Goal: Complete application form

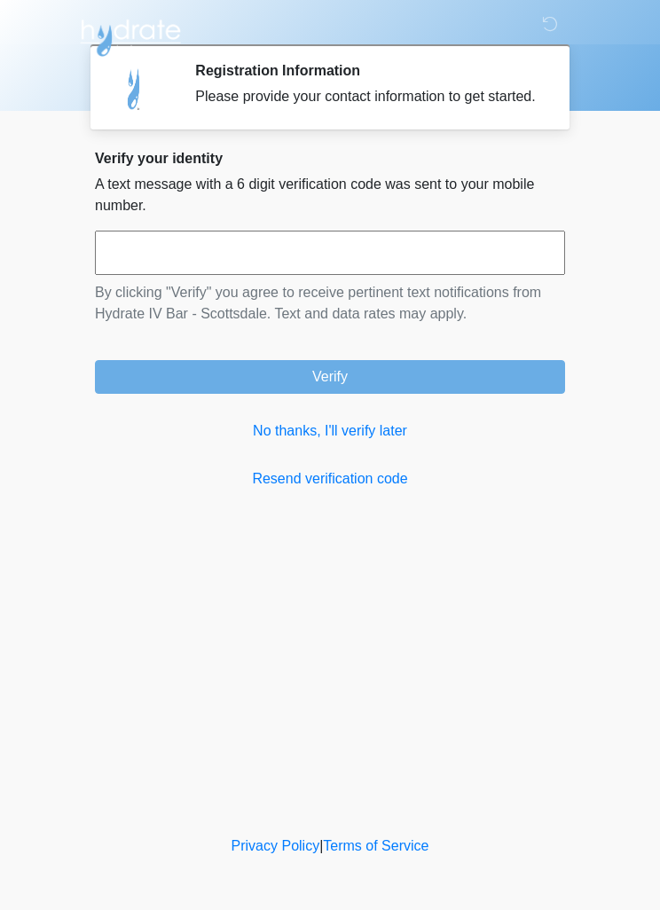
click at [358, 262] on input "text" at bounding box center [330, 252] width 470 height 44
type input "******"
click at [427, 380] on button "Verify" at bounding box center [330, 377] width 470 height 34
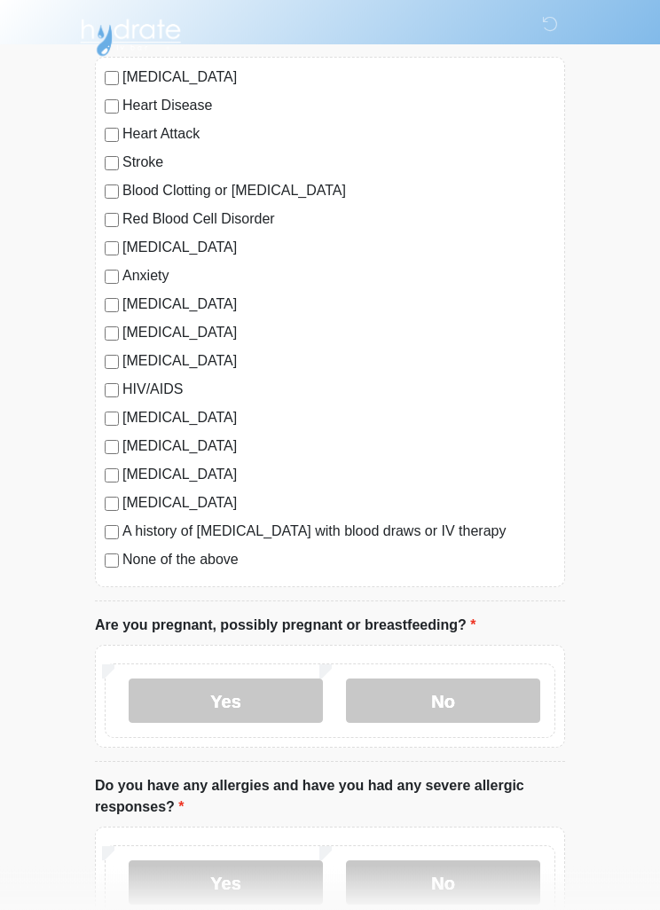
scroll to position [187, 0]
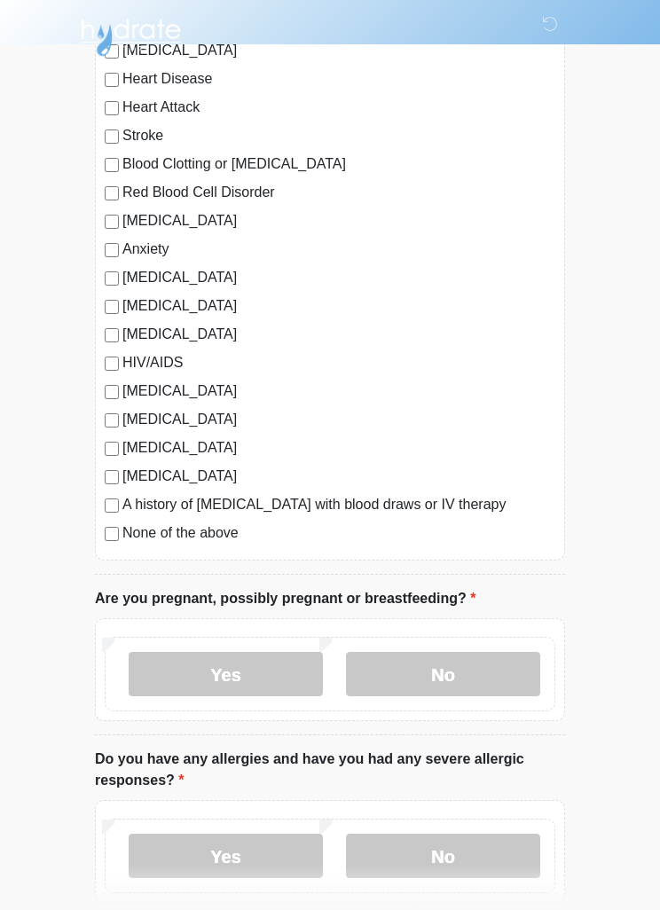
click at [466, 670] on label "No" at bounding box center [443, 674] width 194 height 44
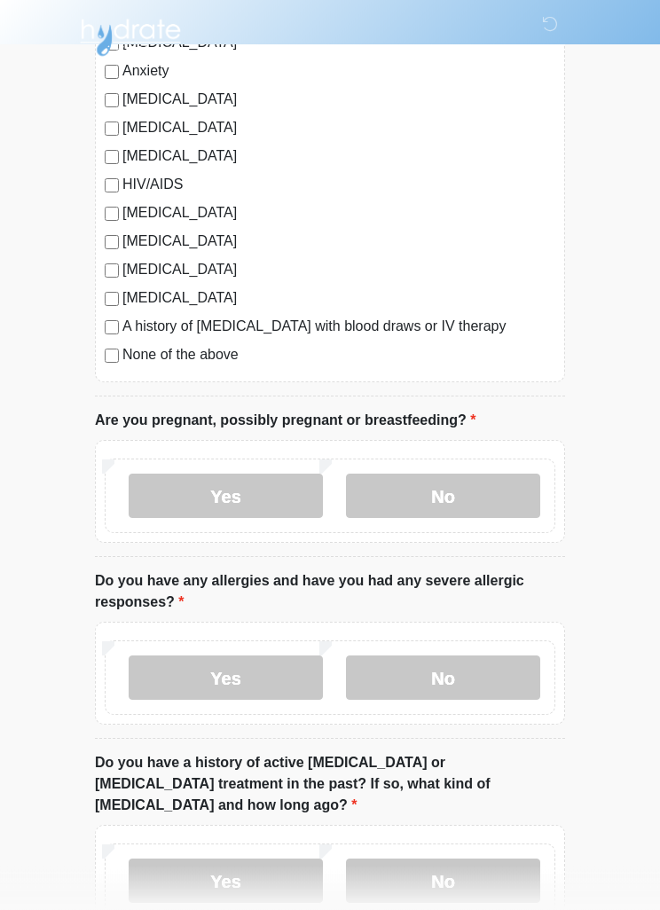
scroll to position [448, 0]
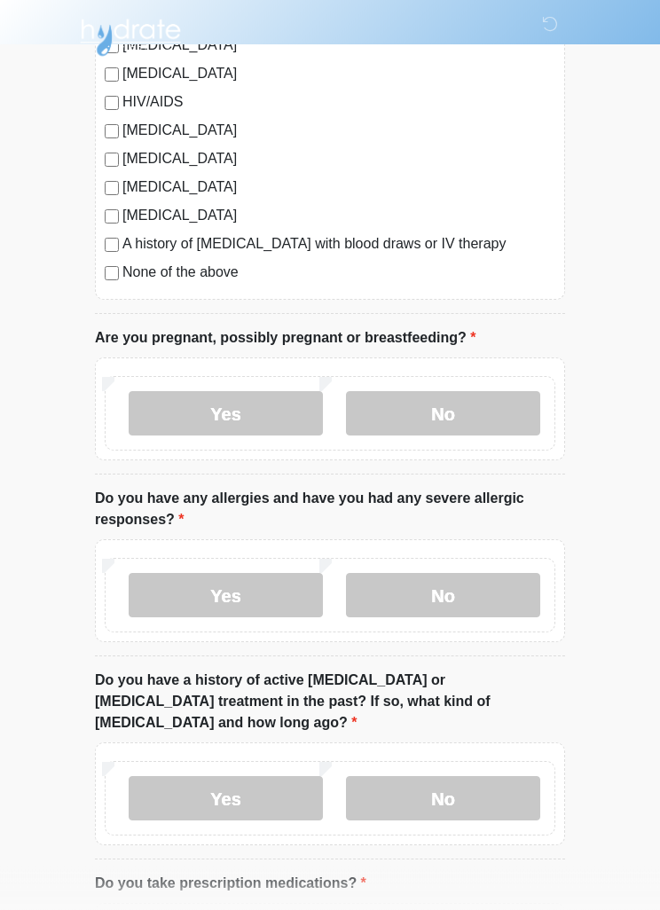
click at [510, 591] on label "No" at bounding box center [443, 596] width 194 height 44
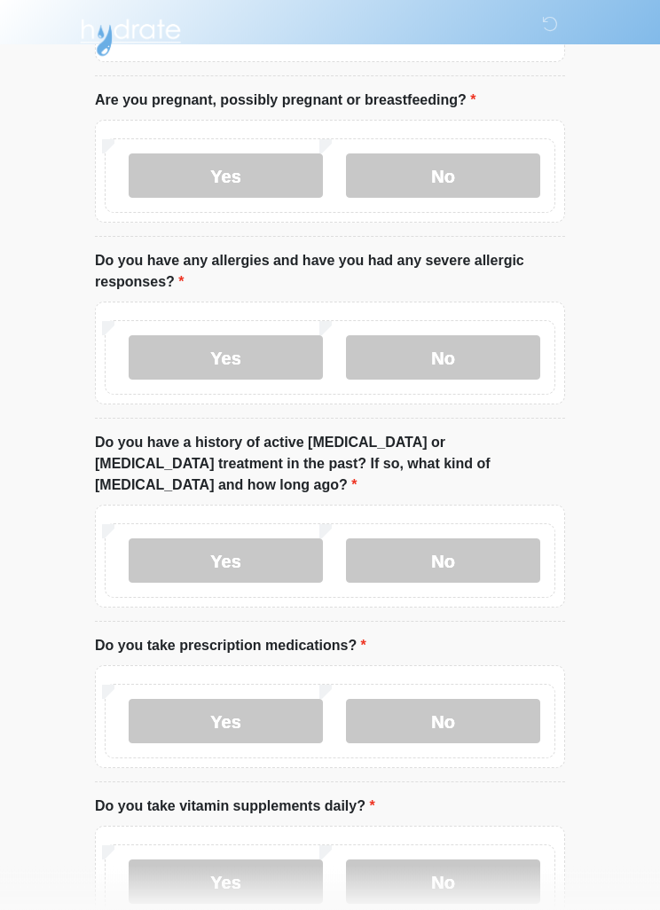
scroll to position [717, 0]
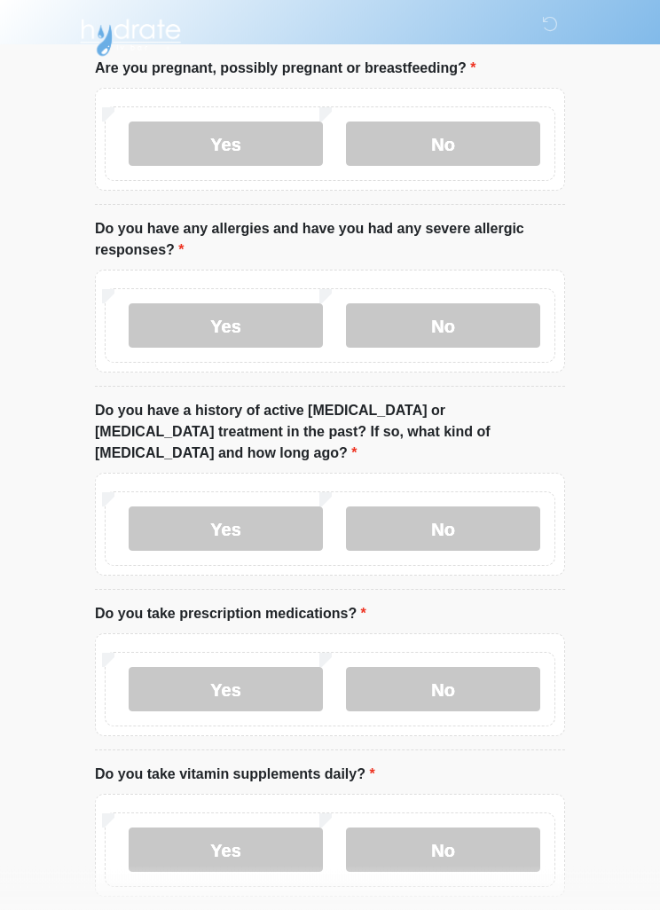
click at [520, 507] on label "No" at bounding box center [443, 529] width 194 height 44
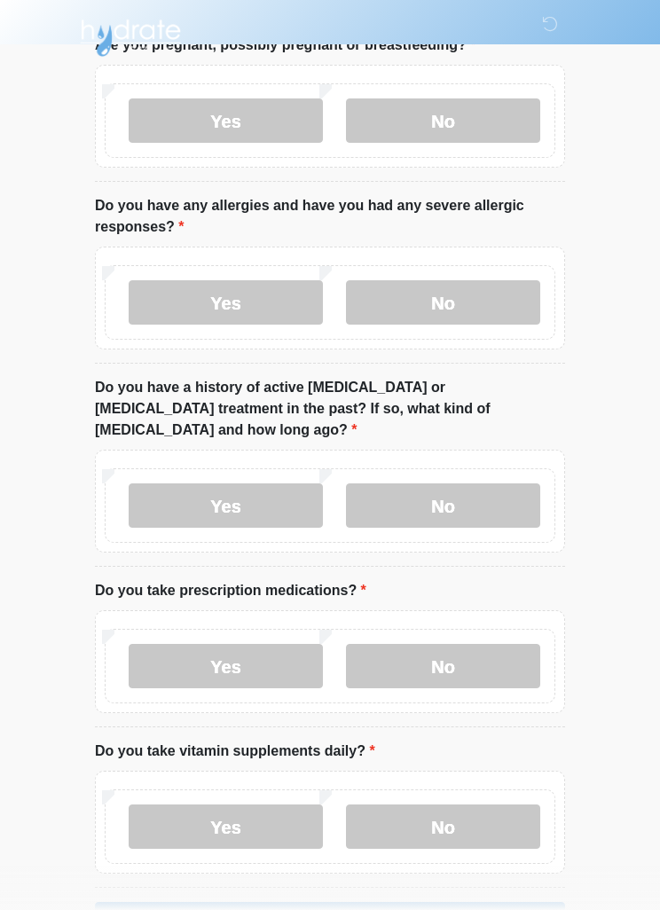
scroll to position [782, 0]
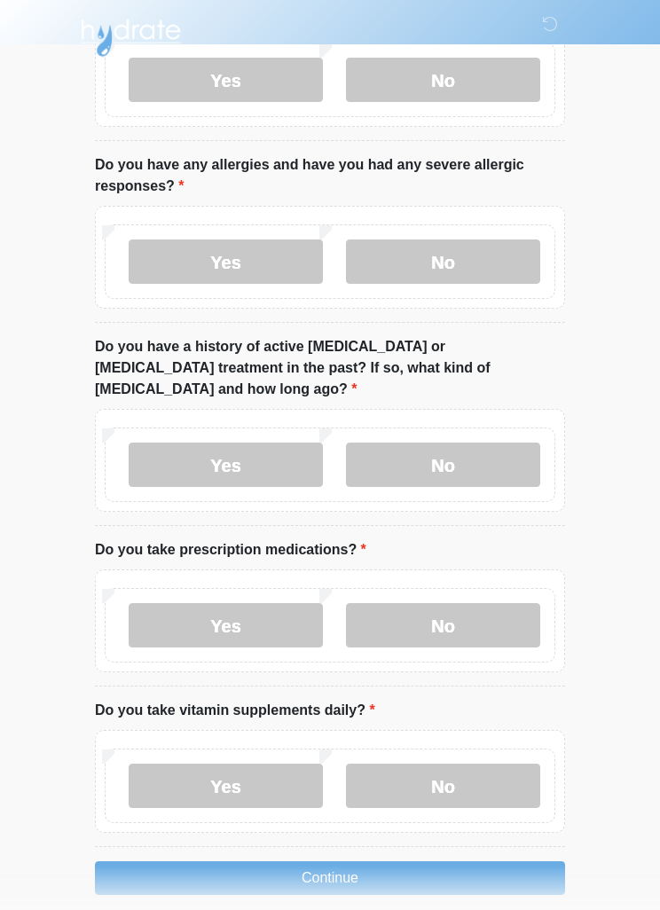
click at [490, 603] on label "No" at bounding box center [443, 625] width 194 height 44
click at [274, 763] on label "Yes" at bounding box center [226, 785] width 194 height 44
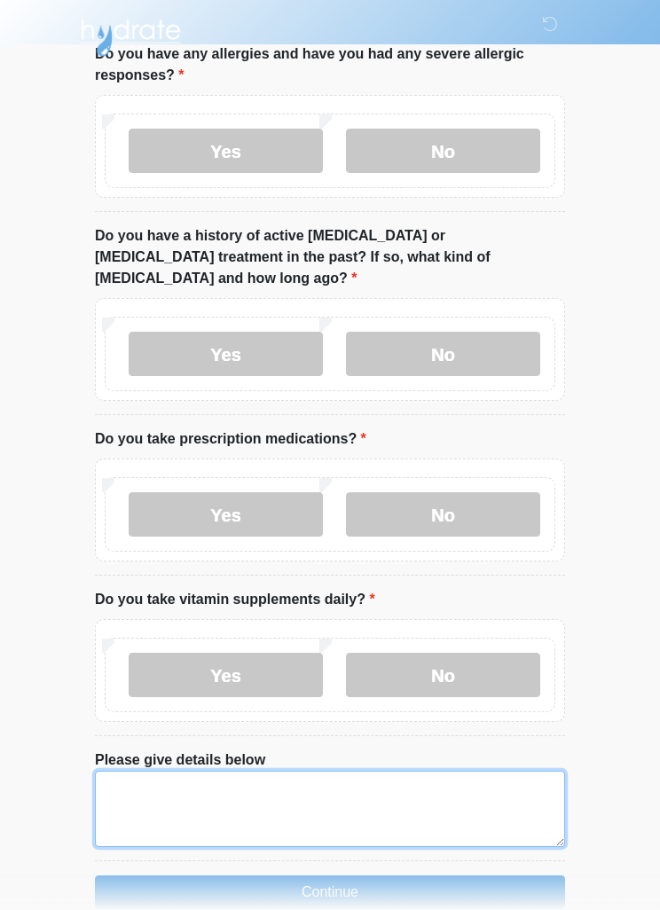
click at [344, 798] on textarea "Please give details below" at bounding box center [330, 808] width 470 height 76
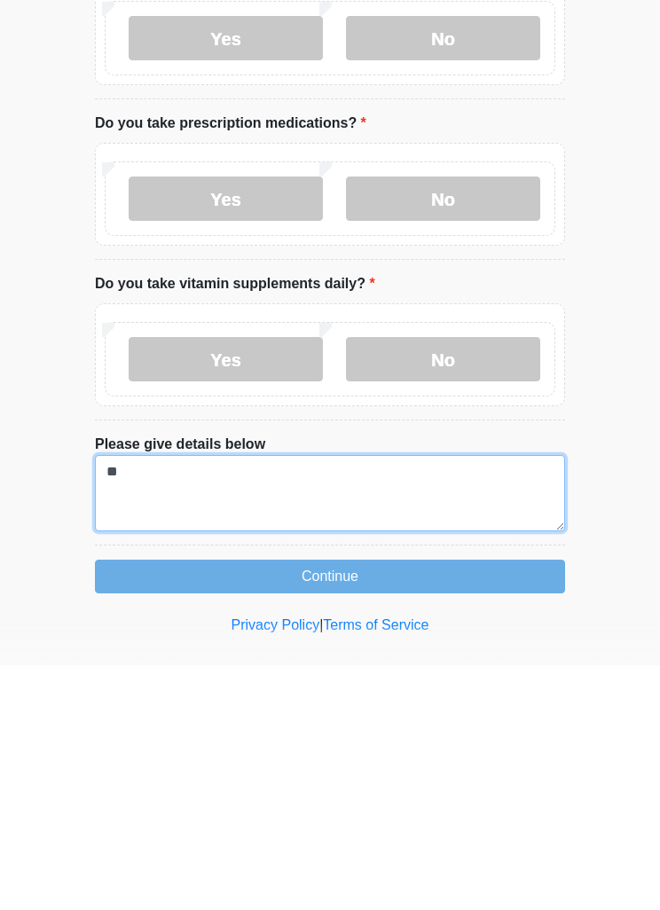
type textarea "*"
type textarea "**********"
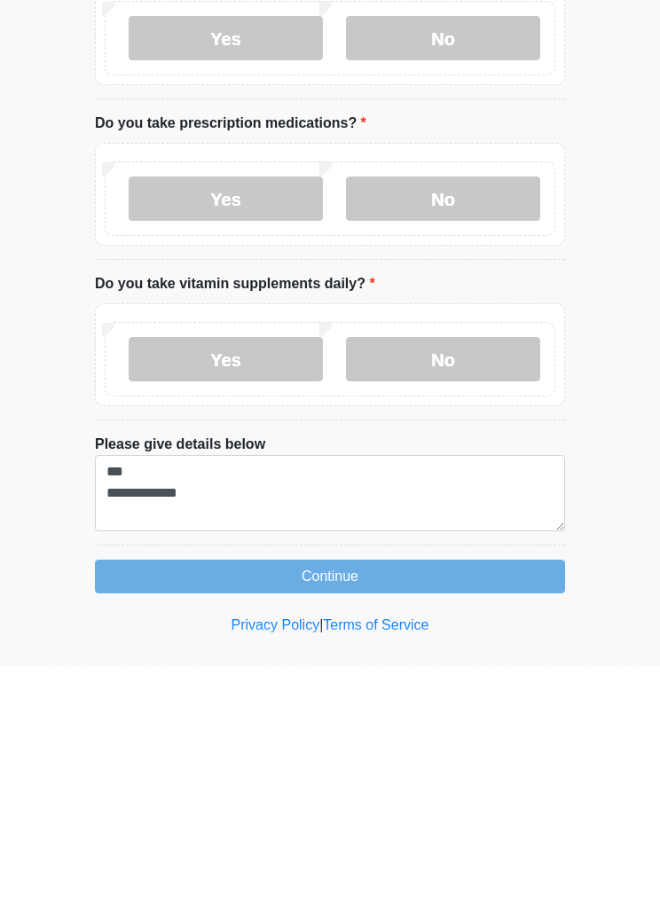
click at [487, 804] on button "Continue" at bounding box center [330, 821] width 470 height 34
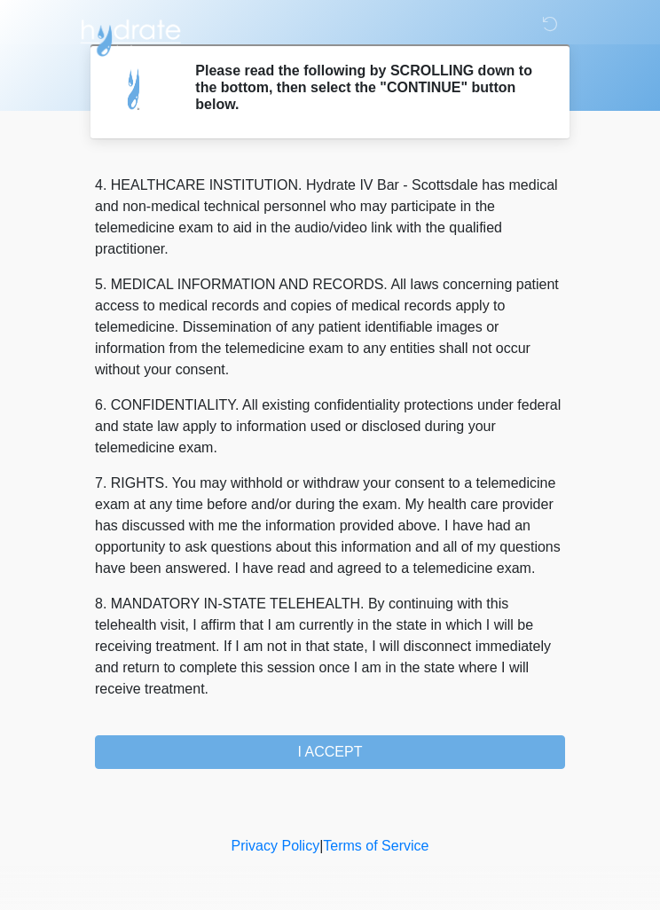
scroll to position [495, 0]
click at [428, 745] on button "I ACCEPT" at bounding box center [330, 752] width 470 height 34
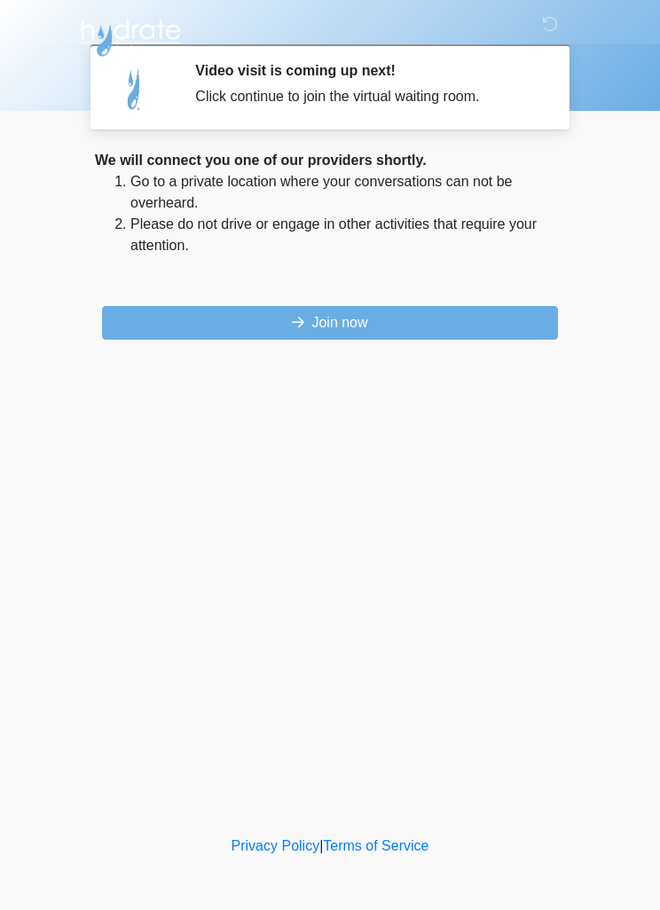
click at [516, 319] on button "Join now" at bounding box center [330, 323] width 456 height 34
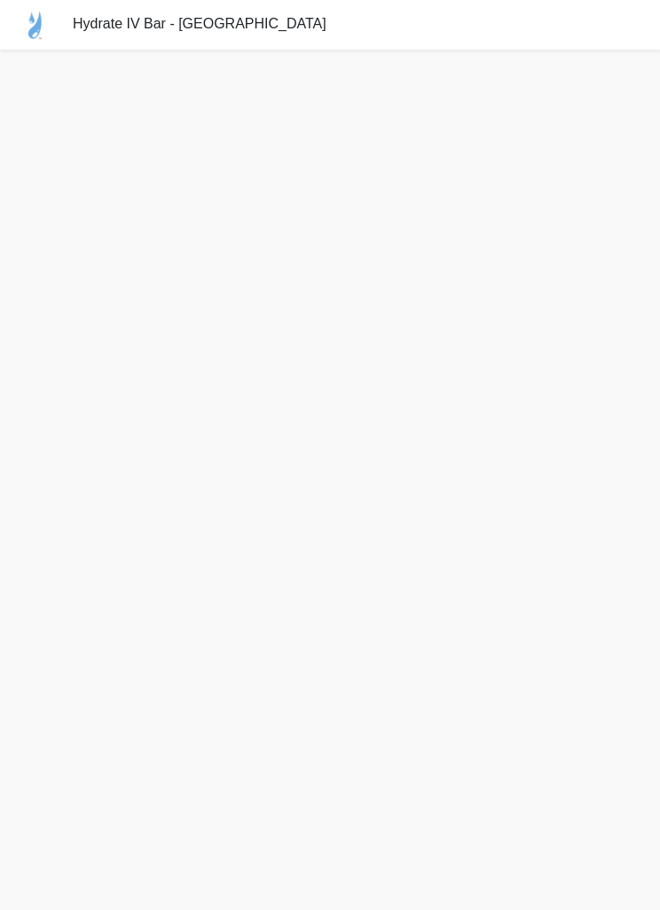
click at [72, 2] on img at bounding box center [36, 25] width 73 height 50
